Goal: Task Accomplishment & Management: Use online tool/utility

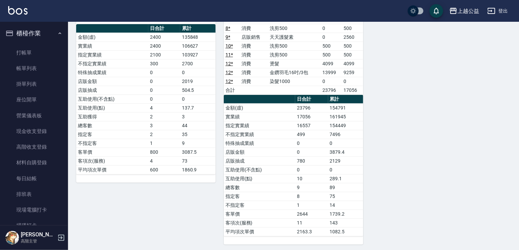
scroll to position [316, 0]
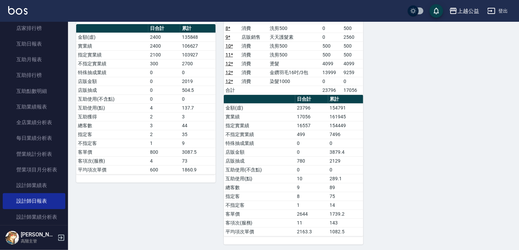
click at [64, 84] on div "櫃檯作業 打帳單 帳單列表 掛單列表 座位開單 營業儀表板 現金收支登錄 高階收支登錄 材料自購登錄 每日結帳 排班表 現場電腦打卡 掃碼打卡 預約管理 預約…" at bounding box center [34, 136] width 68 height 228
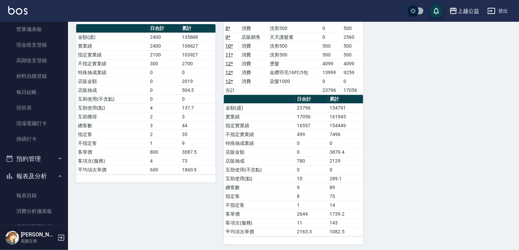
scroll to position [73, 0]
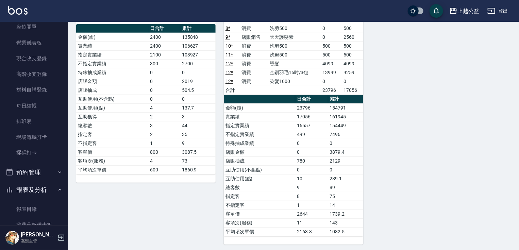
click at [68, 74] on div "3 VIMO [PERSON_NAME] [DATE] 日報表 單號 類別 項目 金額 業績 1 * 消費 洗剪500 450 450 2 * 消費 染髮 1…" at bounding box center [141, 94] width 147 height 299
click at [34, 153] on link "掃碼打卡" at bounding box center [34, 153] width 63 height 16
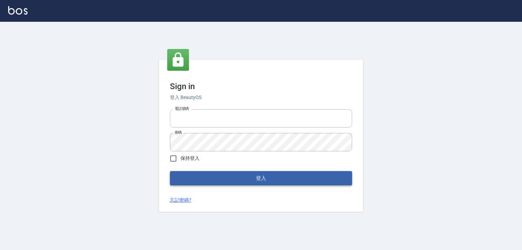
type input "0979268866"
click at [306, 175] on button "登入" at bounding box center [261, 178] width 182 height 14
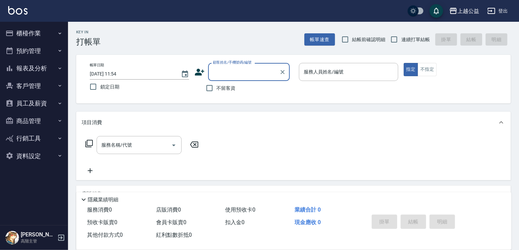
click at [24, 30] on button "櫃檯作業" at bounding box center [34, 33] width 63 height 18
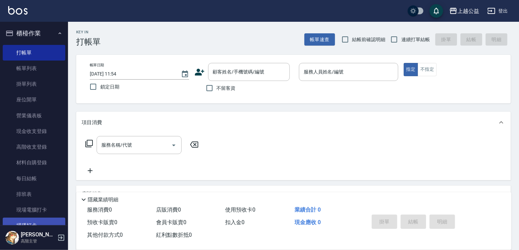
click at [34, 223] on link "掃碼打卡" at bounding box center [34, 225] width 63 height 16
